Goal: Information Seeking & Learning: Check status

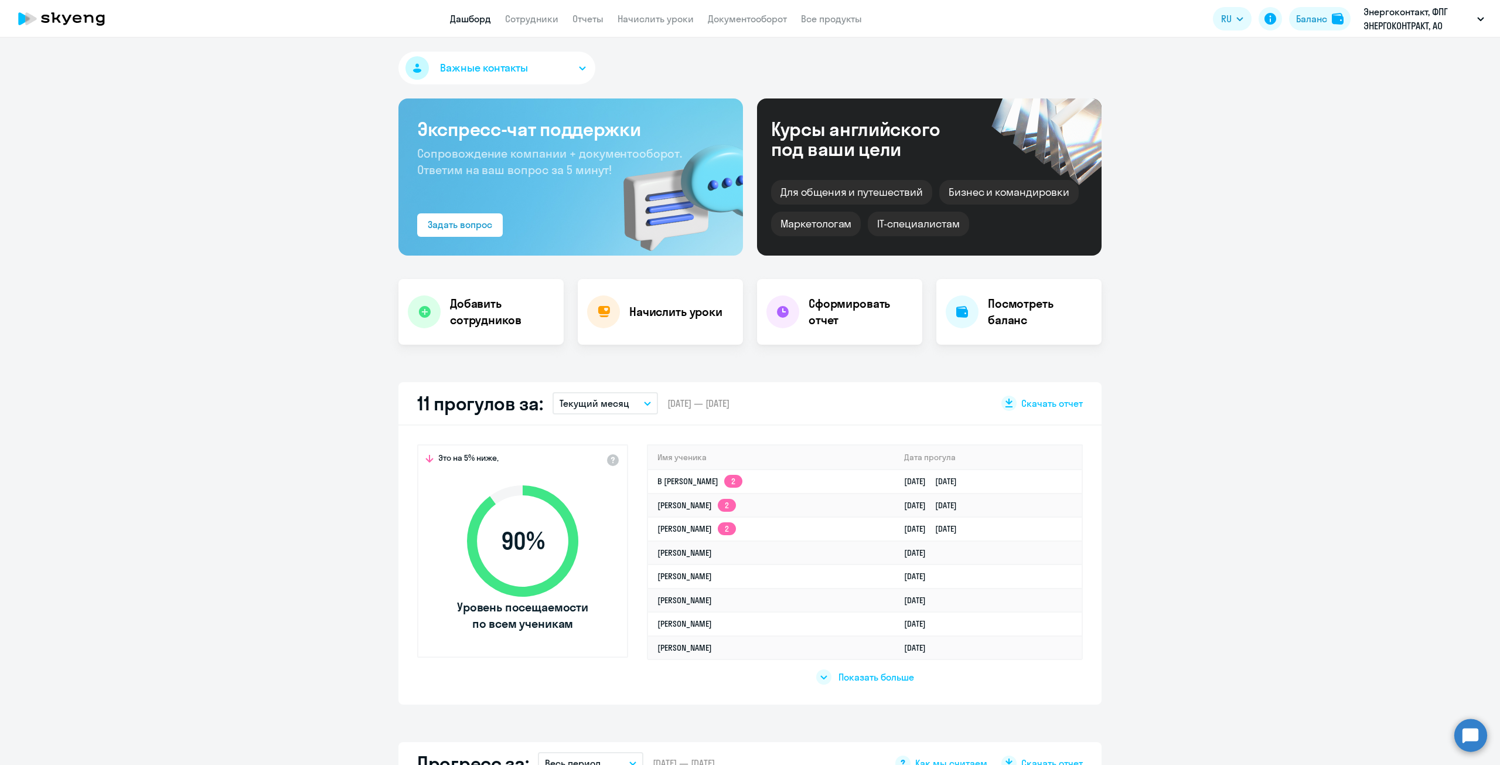
select select "30"
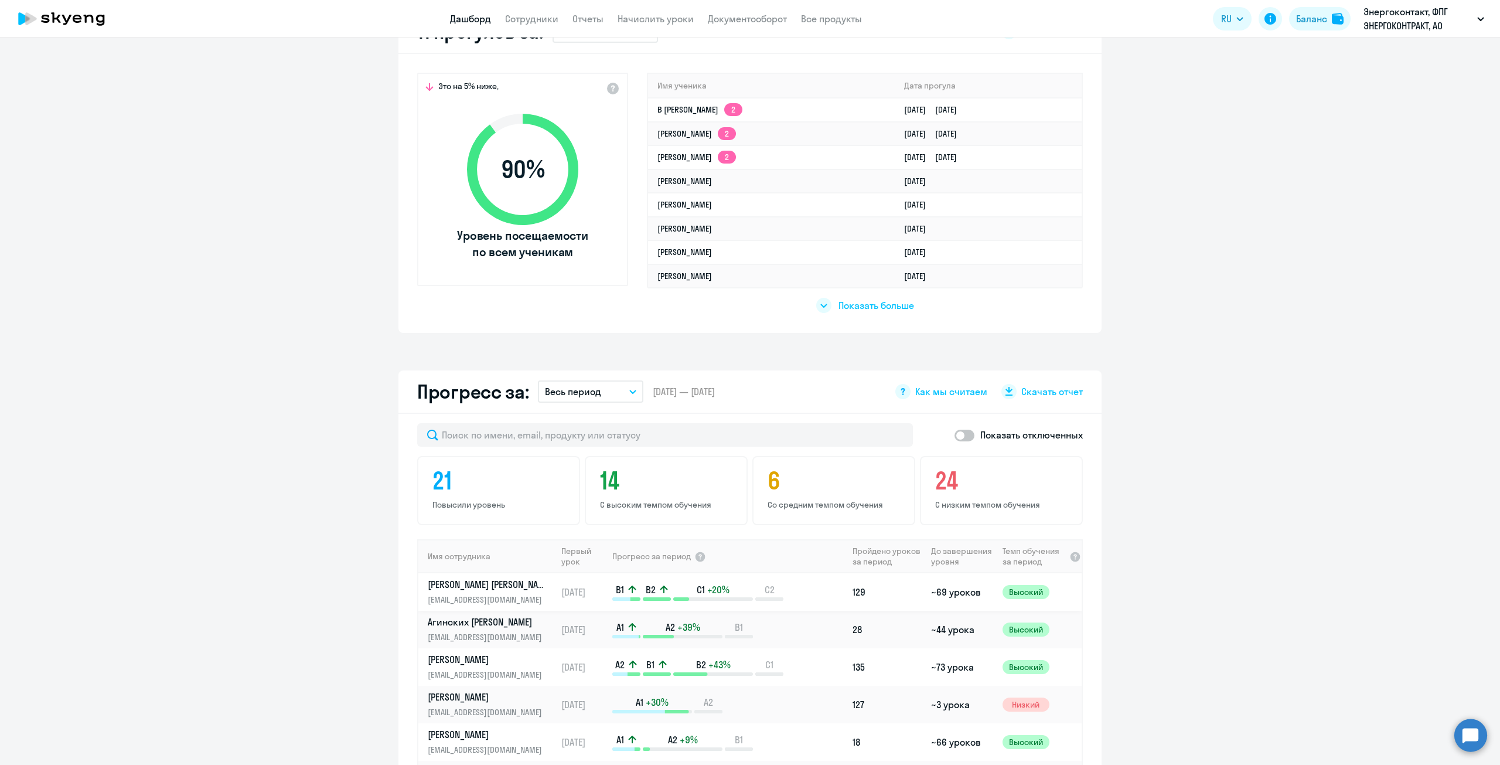
scroll to position [410, 0]
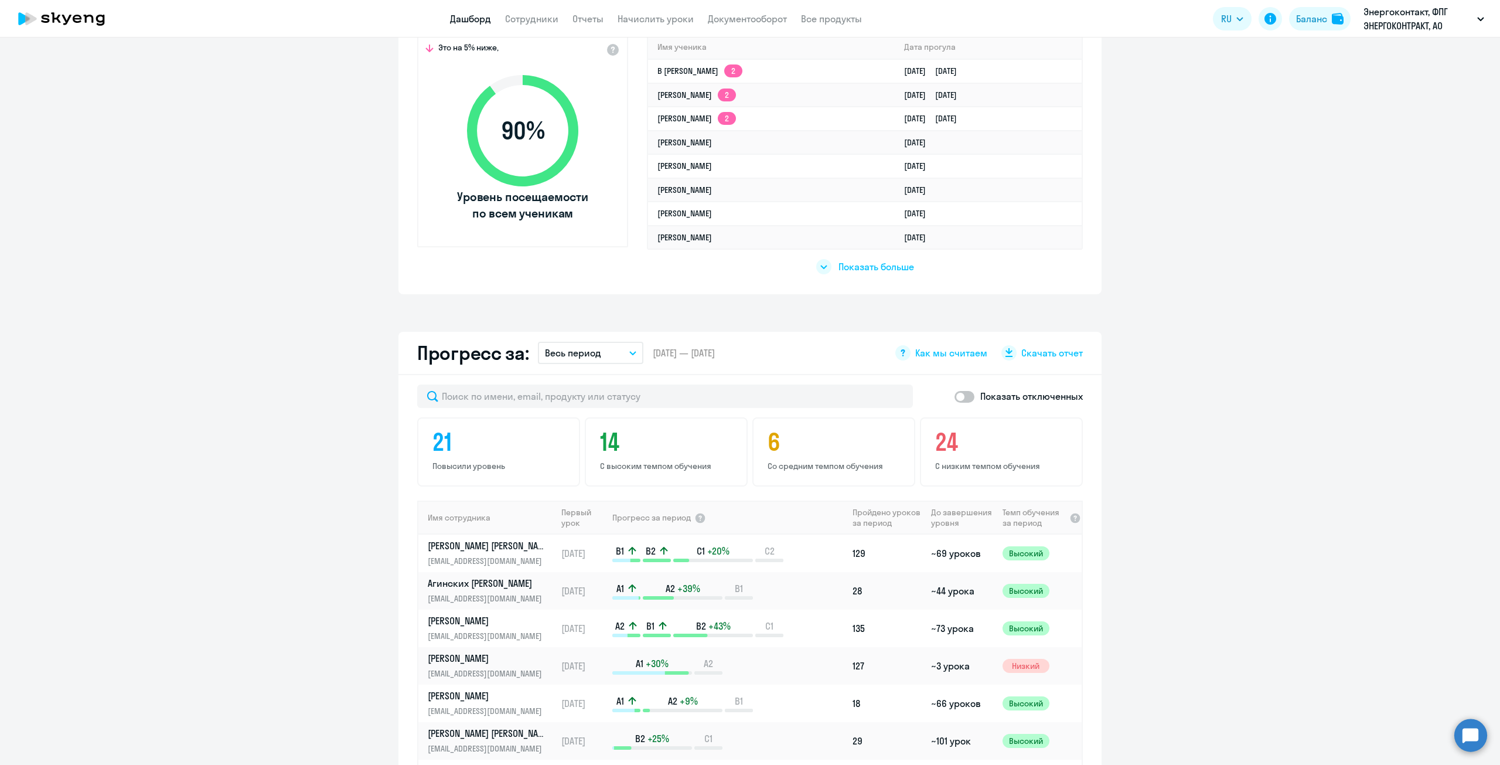
click at [308, 550] on app-progress-dashboard "Прогресс за: Весь период – 21.05.2021 — 30.09.2025 Как мы считаем Скачать отчет…" at bounding box center [750, 661] width 1500 height 659
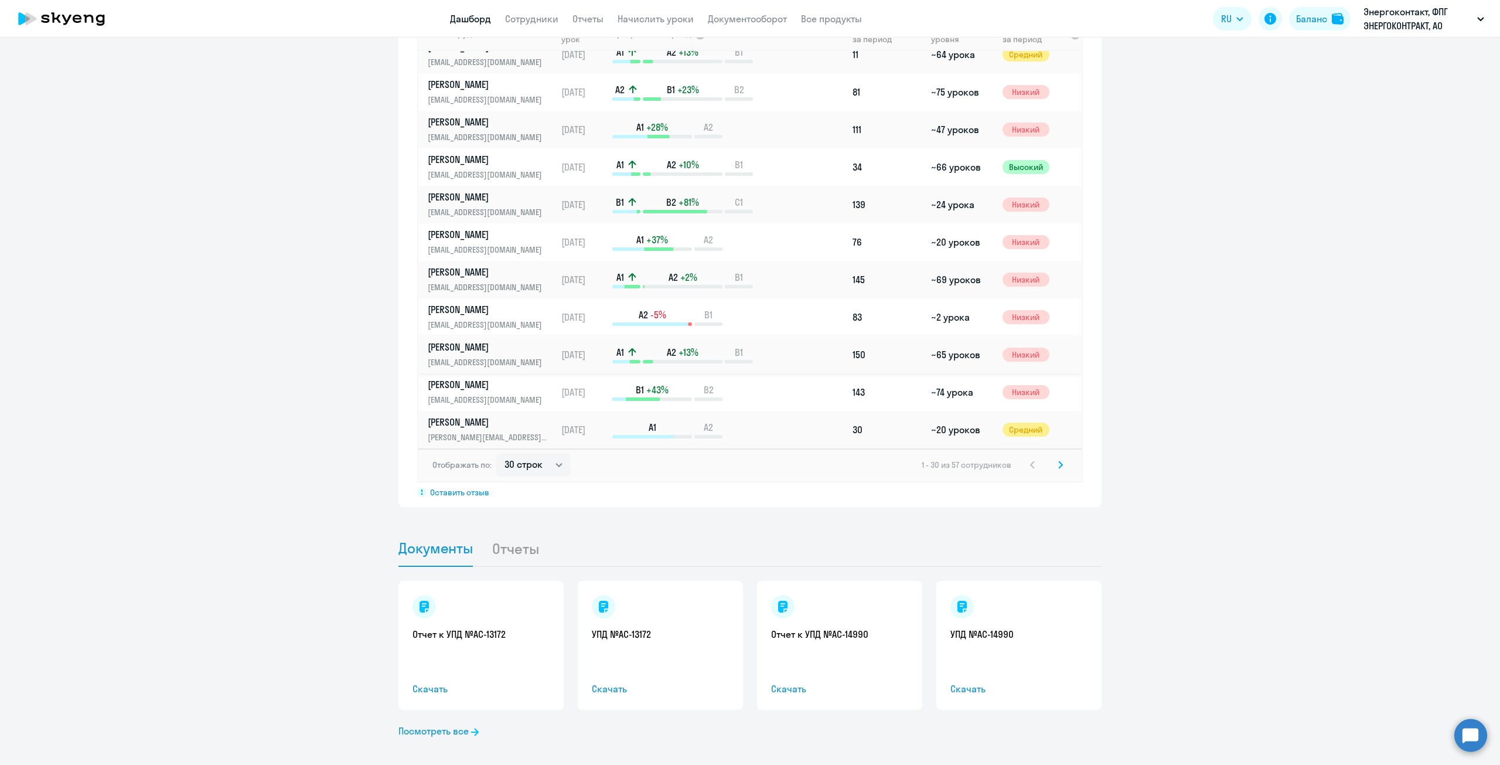
scroll to position [904, 0]
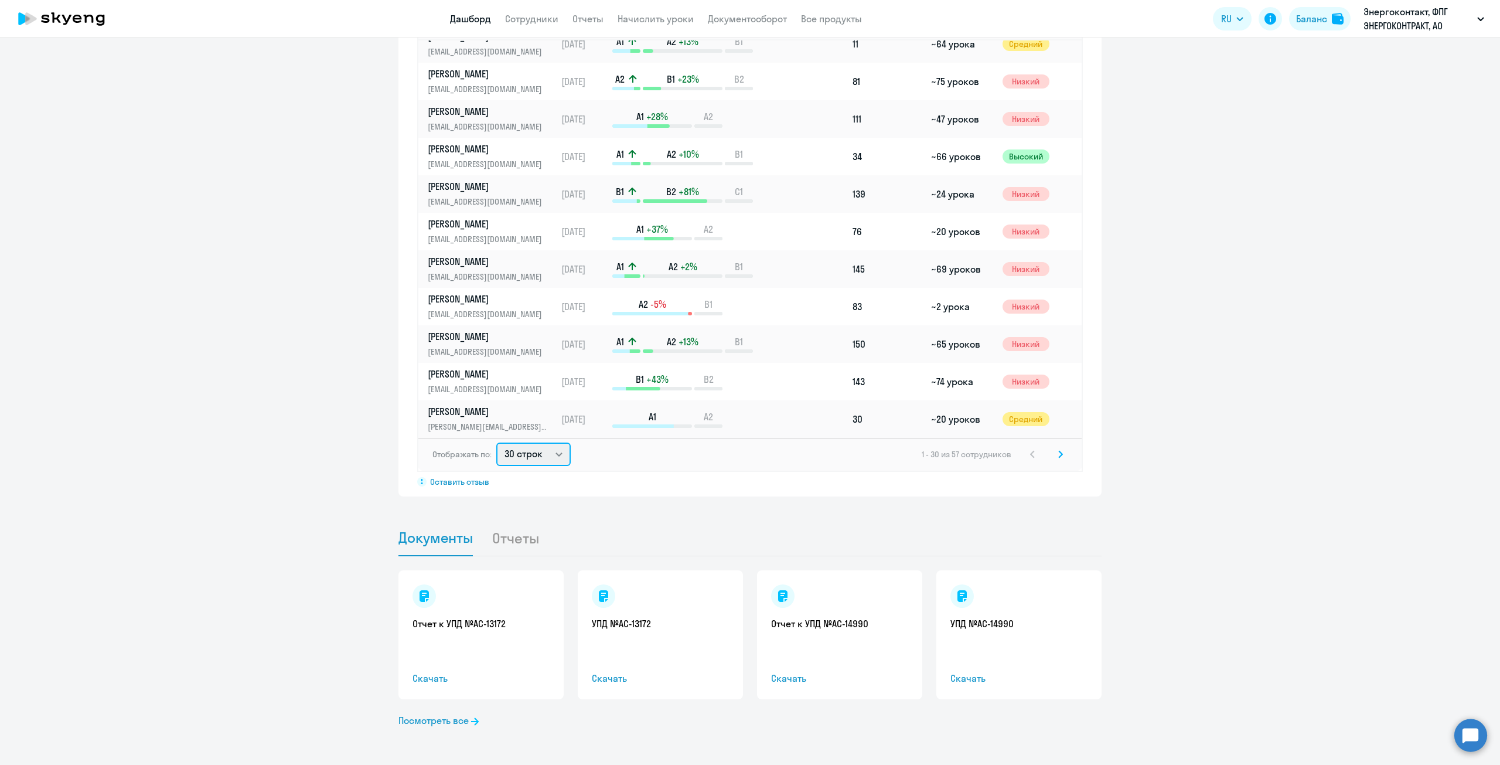
click at [543, 453] on select "30 строк 50 строк 100 строк" at bounding box center [533, 454] width 74 height 23
select select "100"
click at [496, 443] on select "30 строк 50 строк 100 строк" at bounding box center [533, 454] width 74 height 23
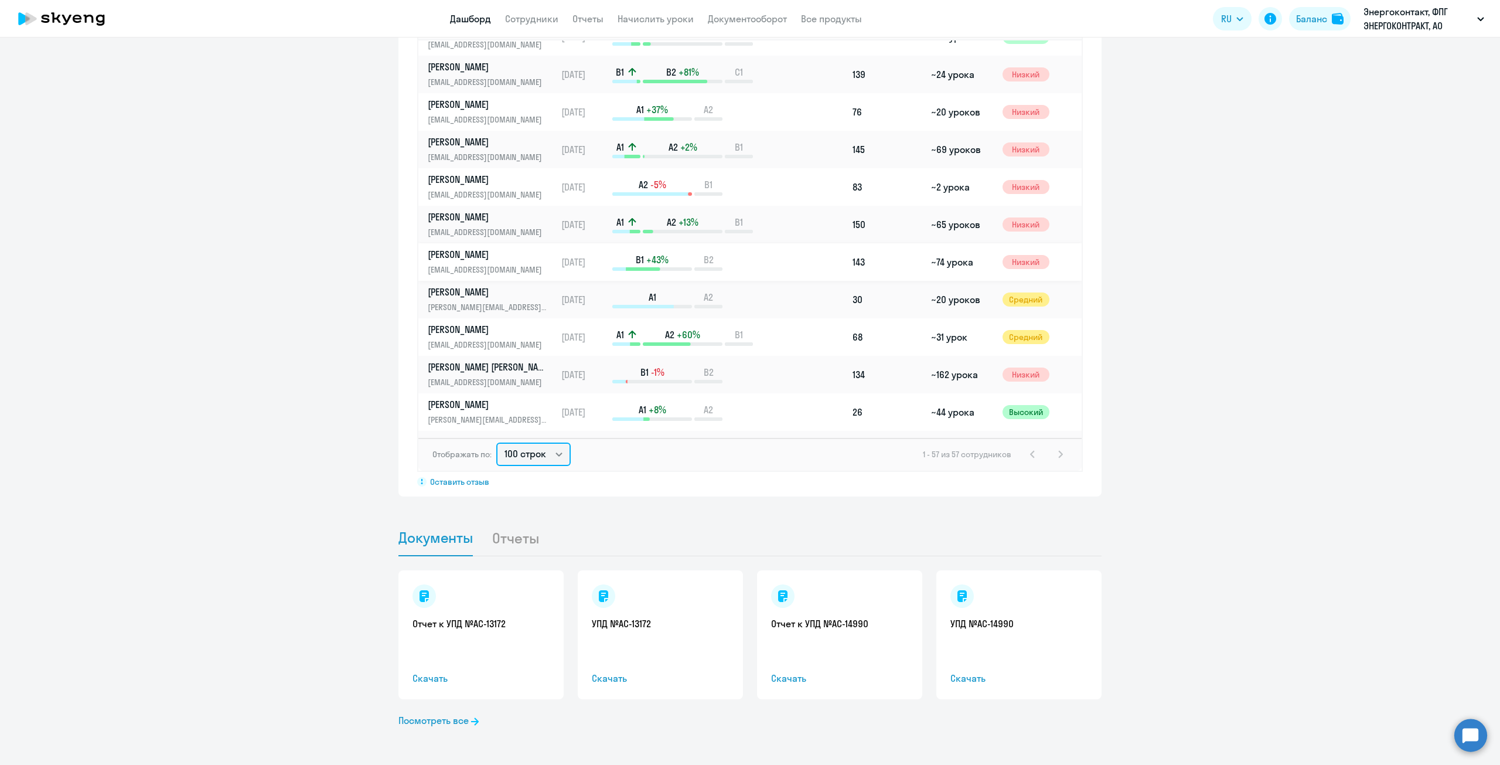
scroll to position [821, 0]
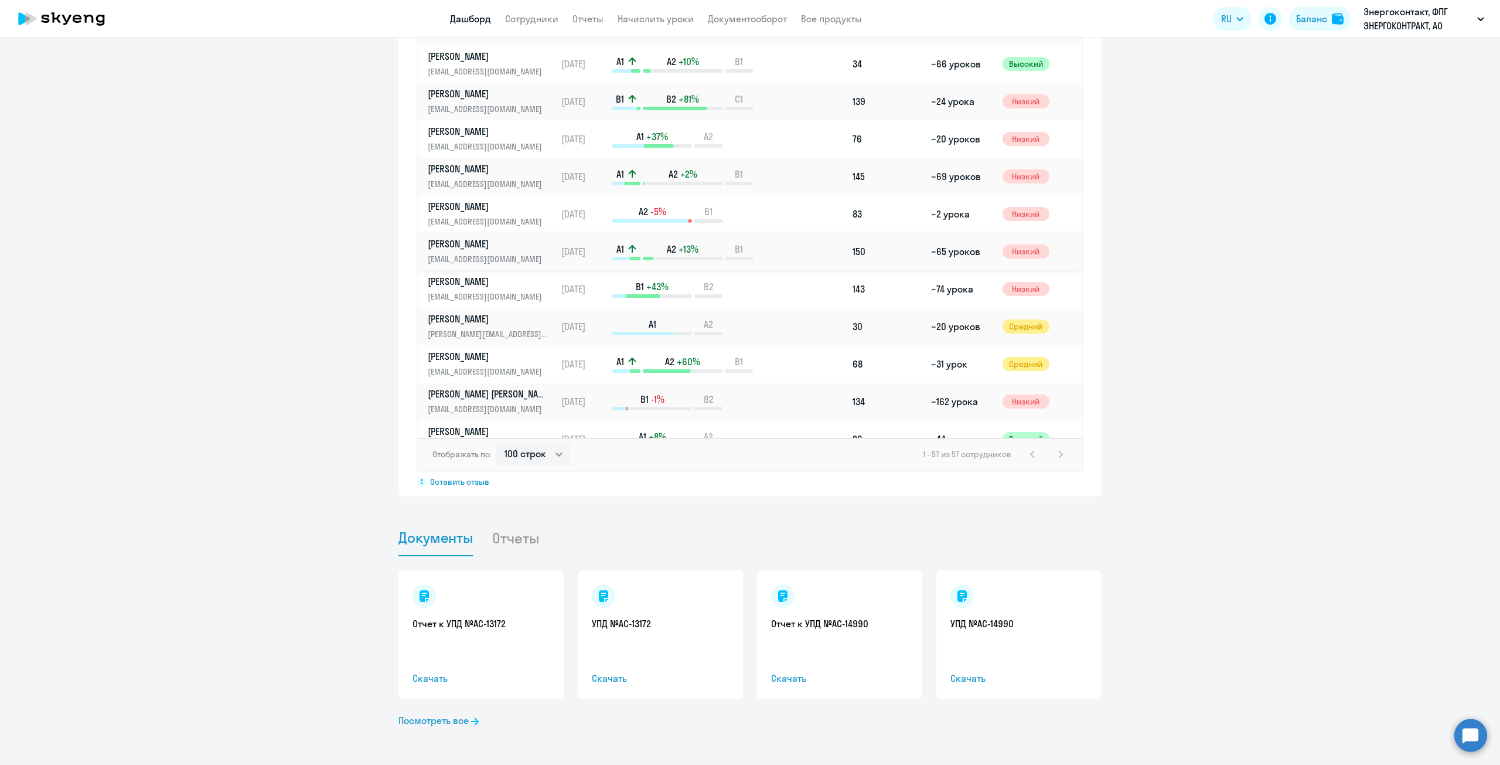
click at [498, 247] on p "[PERSON_NAME]" at bounding box center [488, 243] width 121 height 13
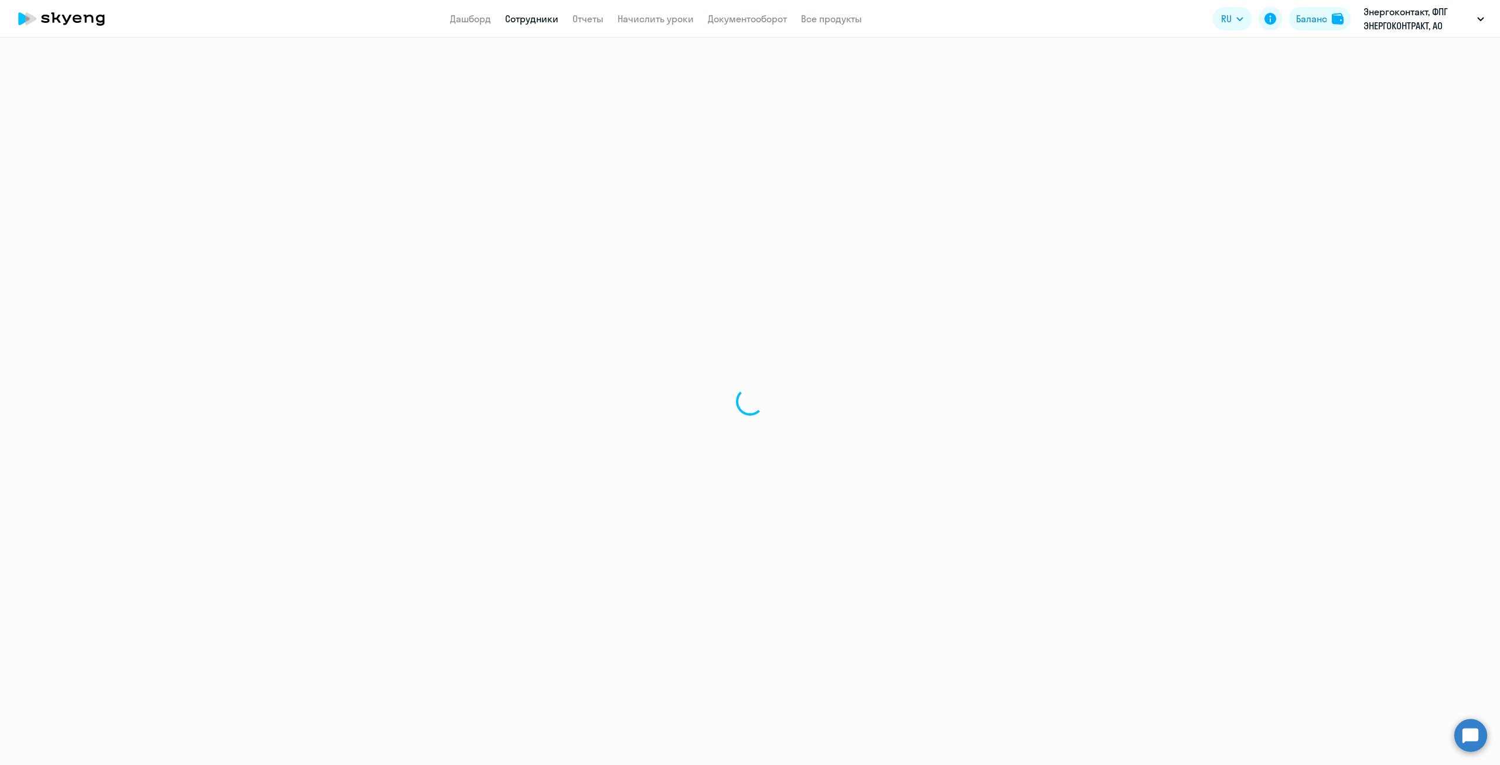
select select "english"
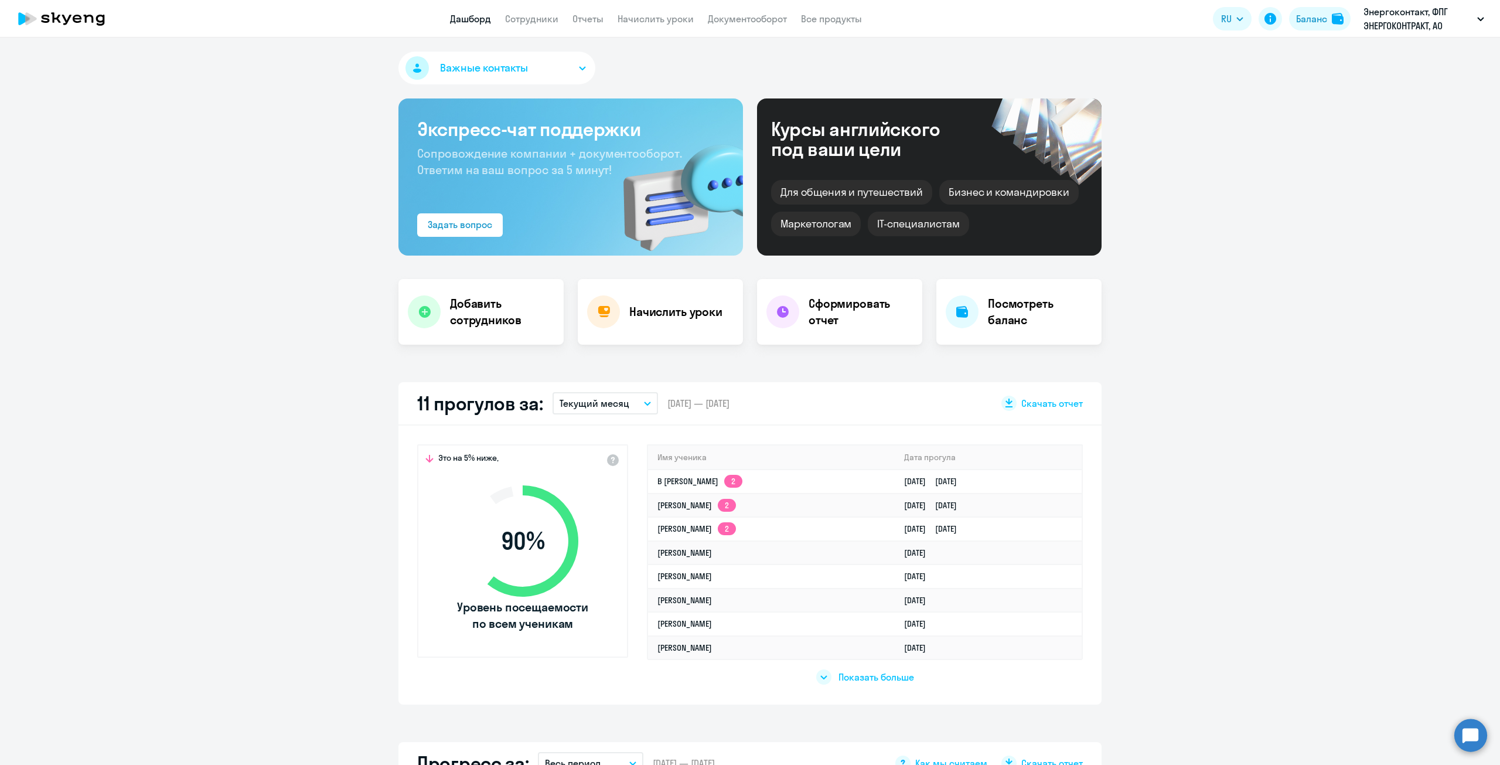
select select "30"
